Goal: Task Accomplishment & Management: Use online tool/utility

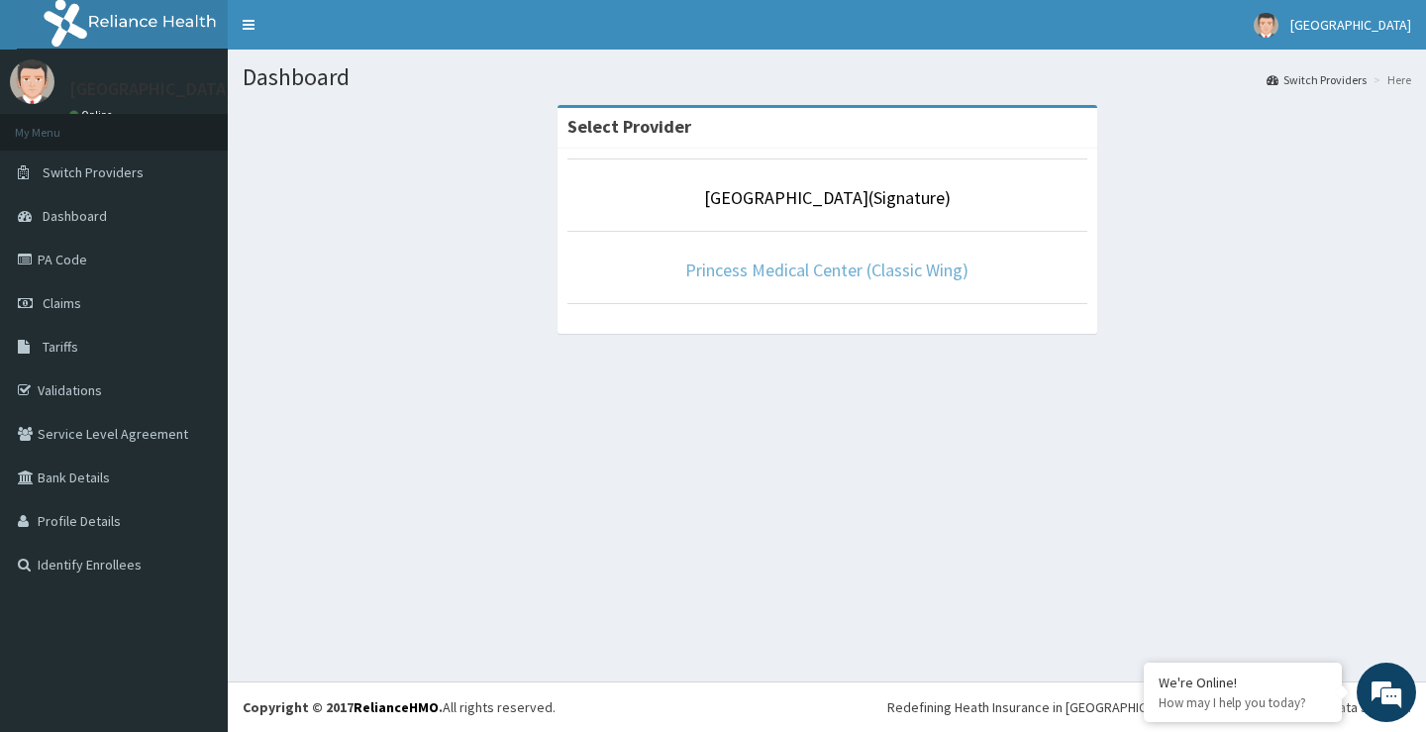
click at [813, 263] on link "Princess Medical Center (Classic Wing)" at bounding box center [826, 269] width 283 height 23
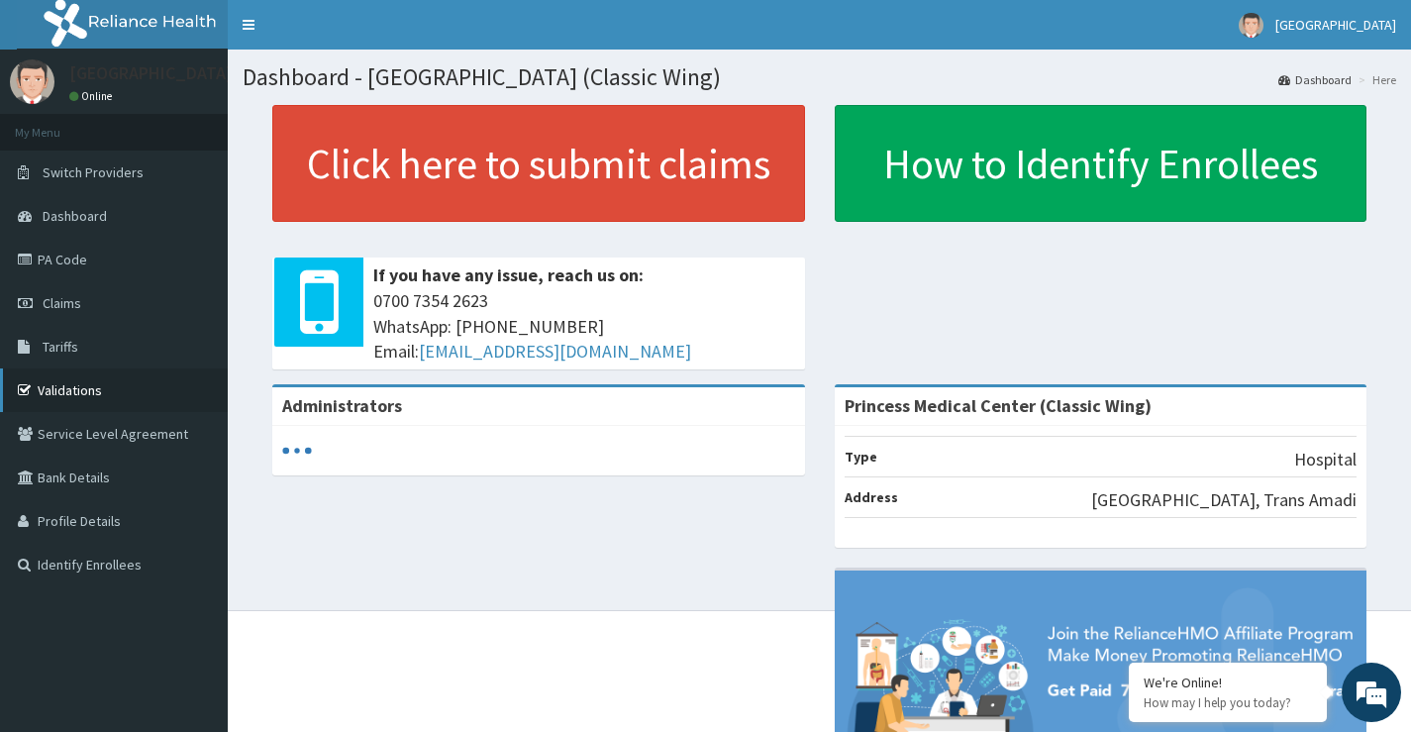
click at [52, 382] on link "Validations" at bounding box center [114, 390] width 228 height 44
